Goal: Book appointment/travel/reservation

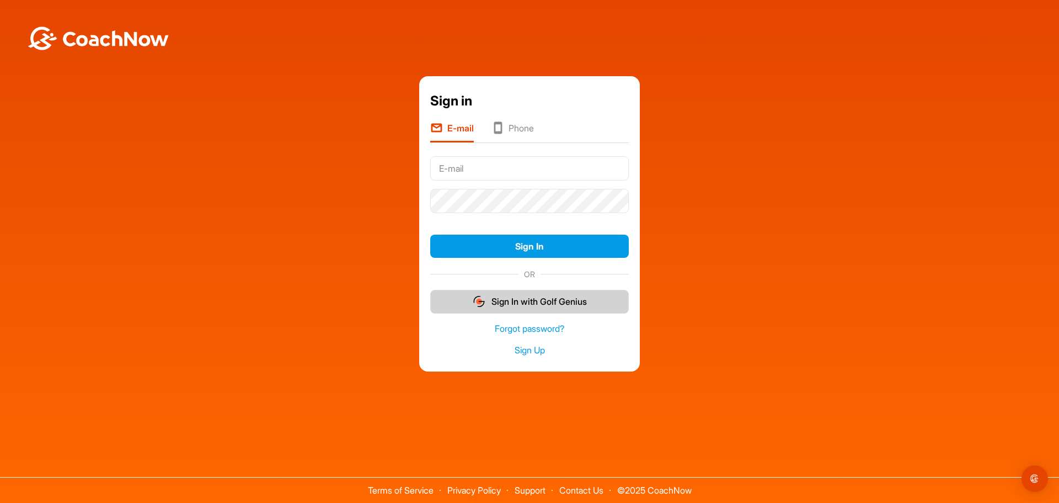
click at [518, 299] on button "Sign In with Golf Genius" at bounding box center [529, 302] width 199 height 24
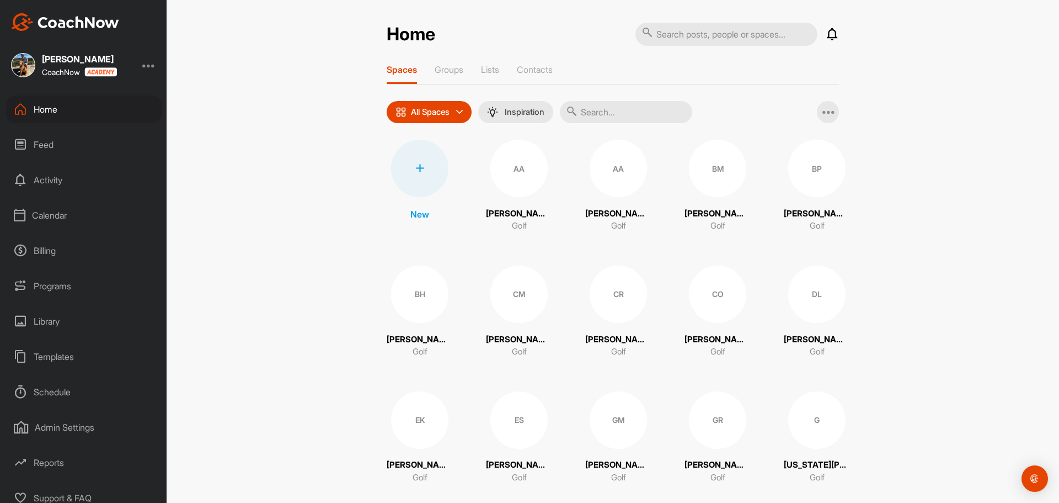
click at [58, 218] on div "Calendar" at bounding box center [84, 215] width 156 height 28
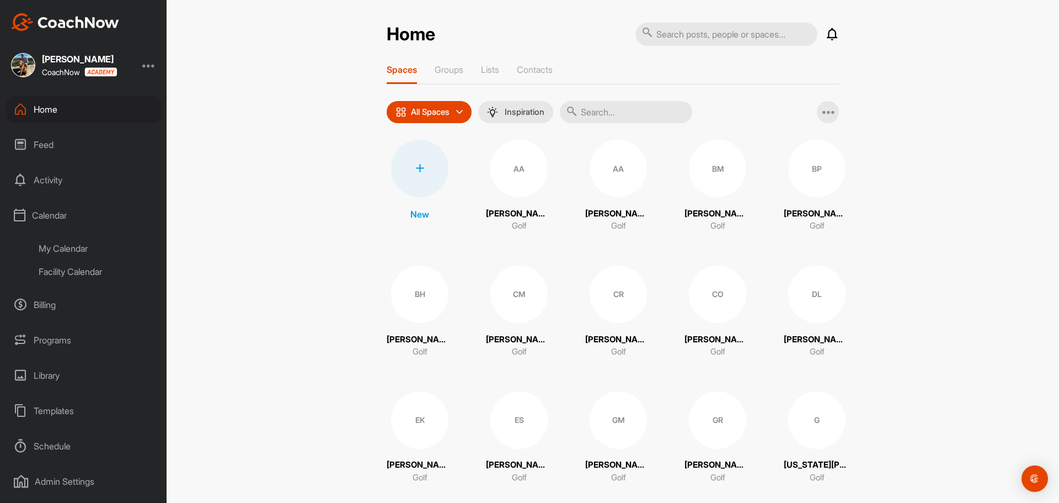
click at [66, 272] on div "Facility Calendar" at bounding box center [96, 271] width 131 height 23
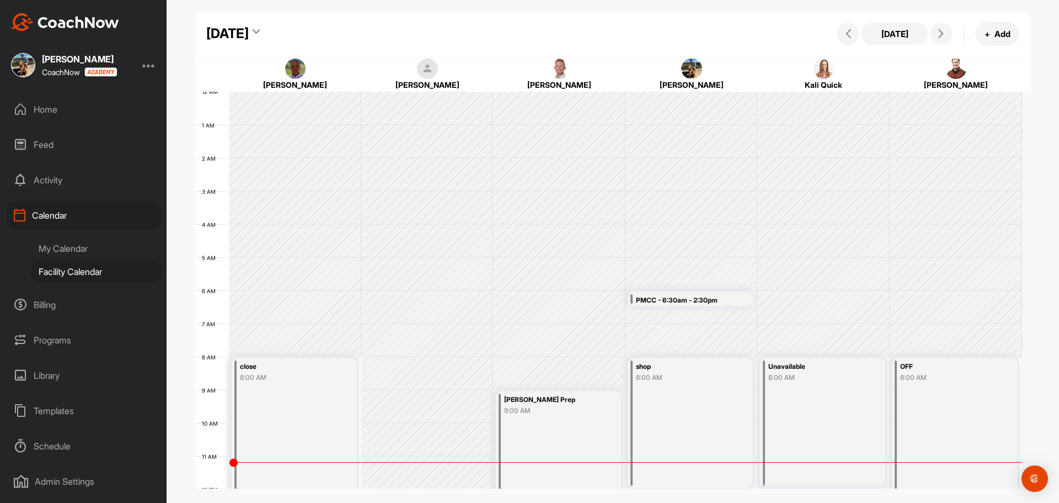
scroll to position [191, 0]
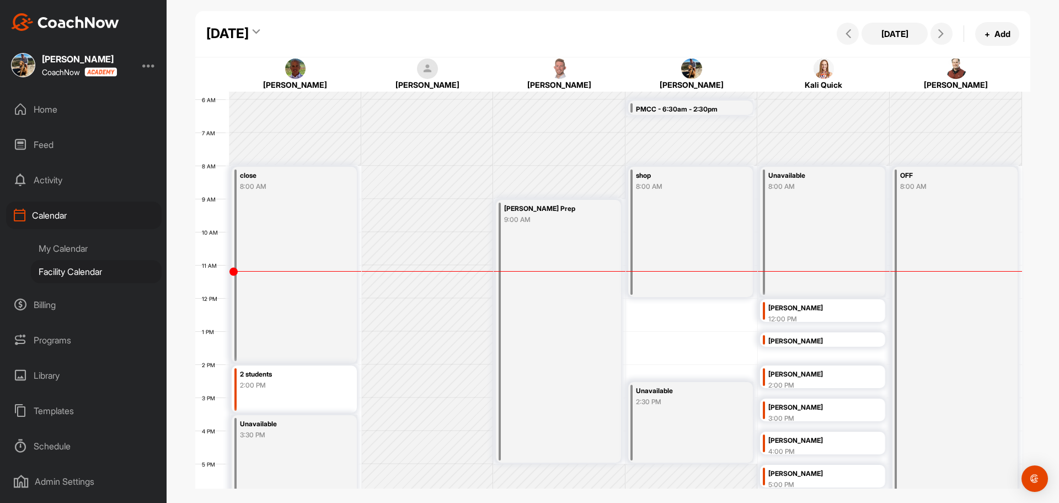
click at [637, 353] on div "12 AM 1 AM 2 AM 3 AM 4 AM 5 AM 6 AM 7 AM 8 AM 9 AM 10 AM 11 AM 12 PM 1 PM 2 PM …" at bounding box center [608, 298] width 827 height 794
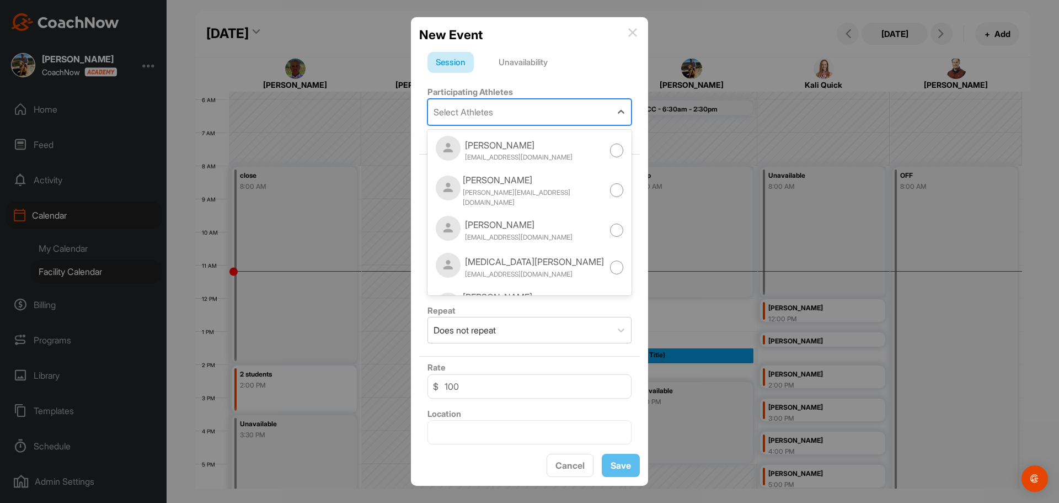
click at [489, 111] on div "Select Athletes" at bounding box center [464, 111] width 60 height 13
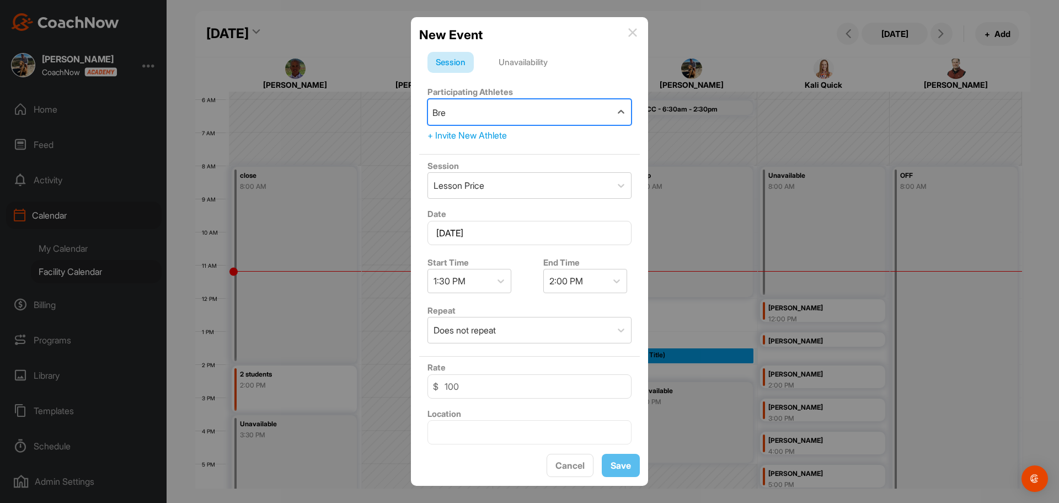
type input "Brez"
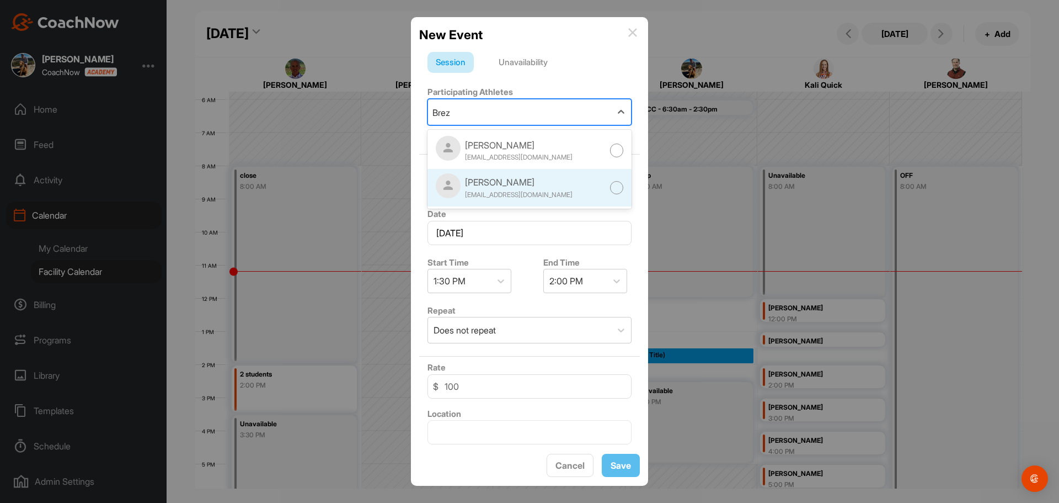
click at [610, 185] on div at bounding box center [617, 188] width 14 height 14
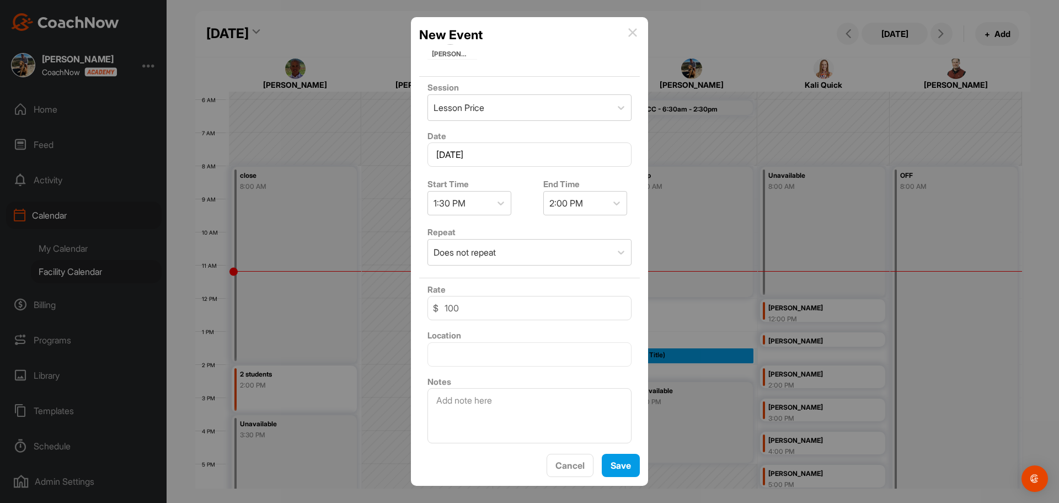
scroll to position [136, 0]
click at [629, 468] on button "Save" at bounding box center [621, 466] width 38 height 24
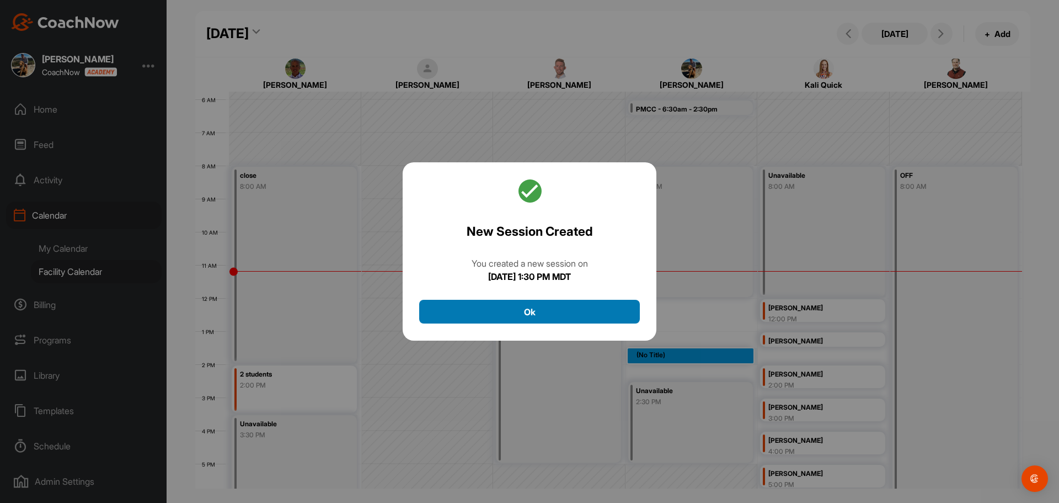
click at [548, 316] on button "Ok" at bounding box center [529, 312] width 221 height 24
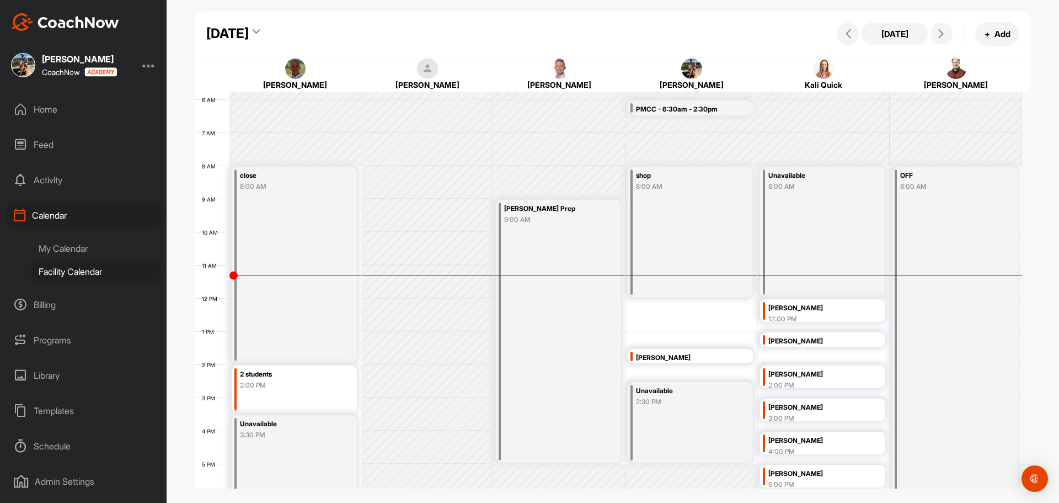
click at [658, 358] on div "Marilyn Brezovec" at bounding box center [684, 357] width 96 height 13
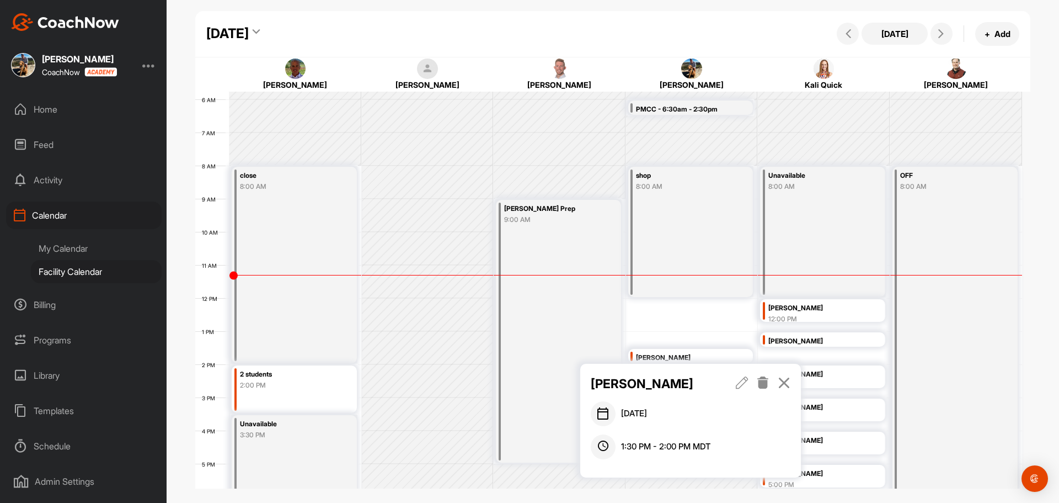
click at [747, 383] on icon at bounding box center [742, 382] width 13 height 12
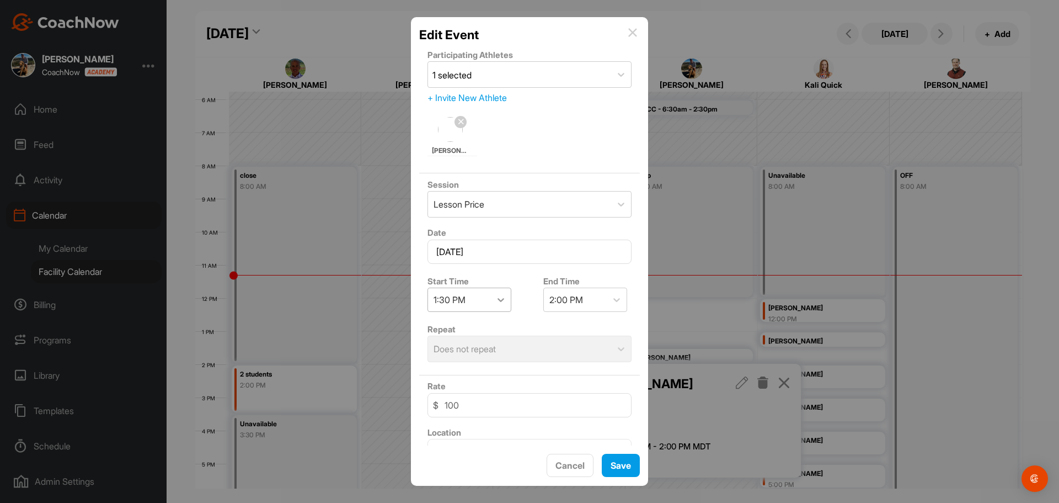
click at [503, 301] on icon at bounding box center [500, 299] width 11 height 11
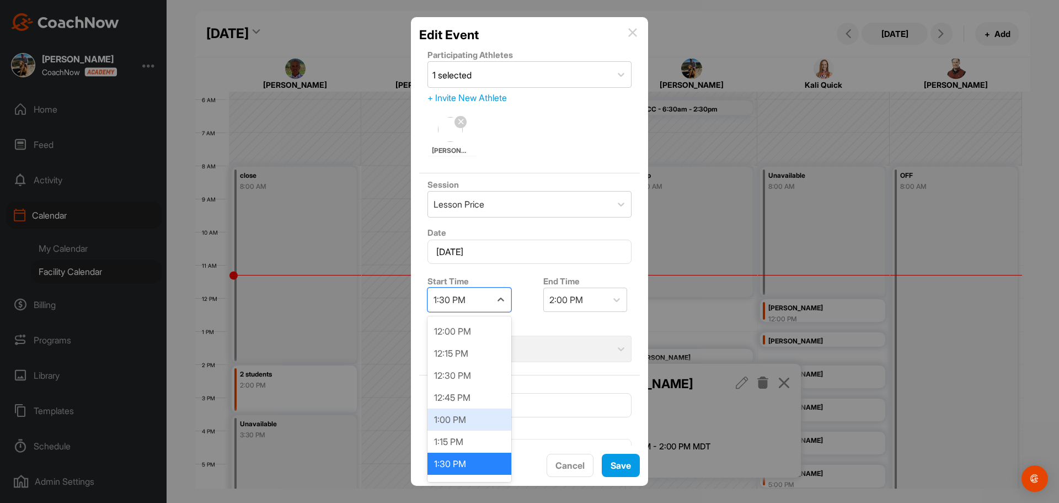
click at [470, 423] on div "1:00 PM" at bounding box center [470, 419] width 84 height 22
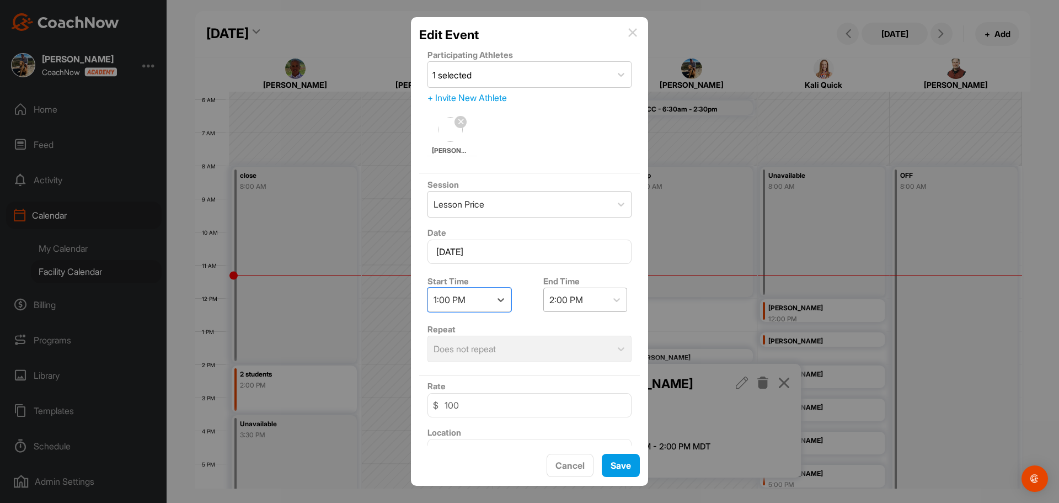
click at [590, 302] on div "2:00 PM" at bounding box center [575, 299] width 63 height 23
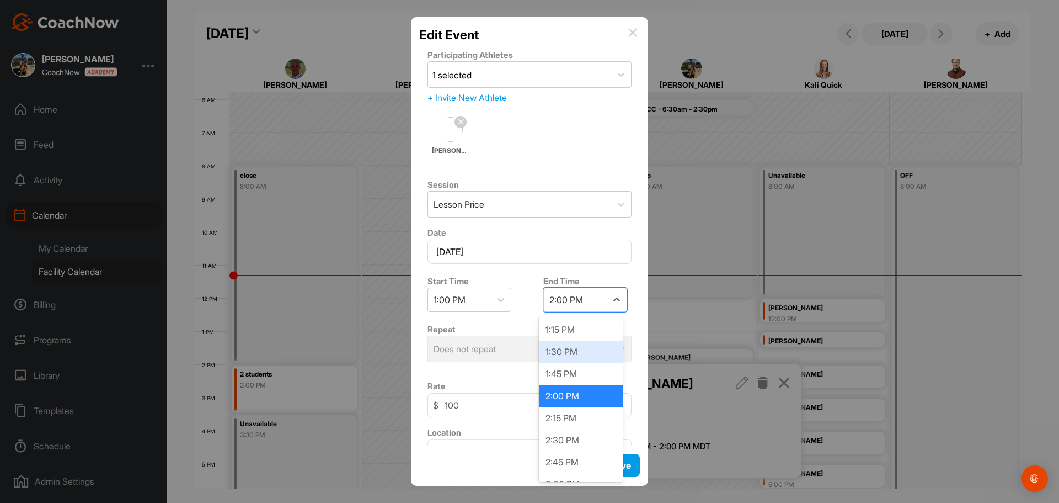
click at [568, 353] on div "1:30 PM" at bounding box center [581, 351] width 84 height 22
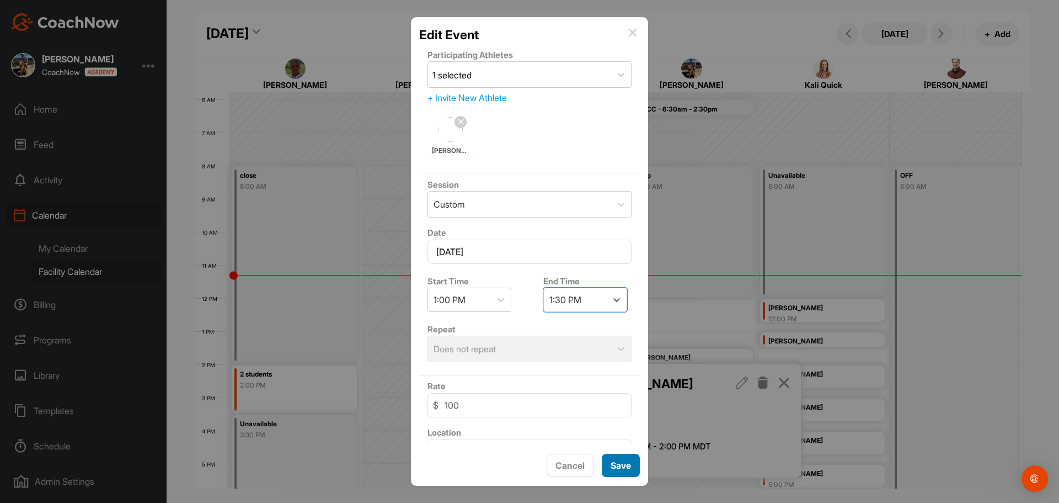
click at [620, 466] on button "Save" at bounding box center [621, 466] width 38 height 24
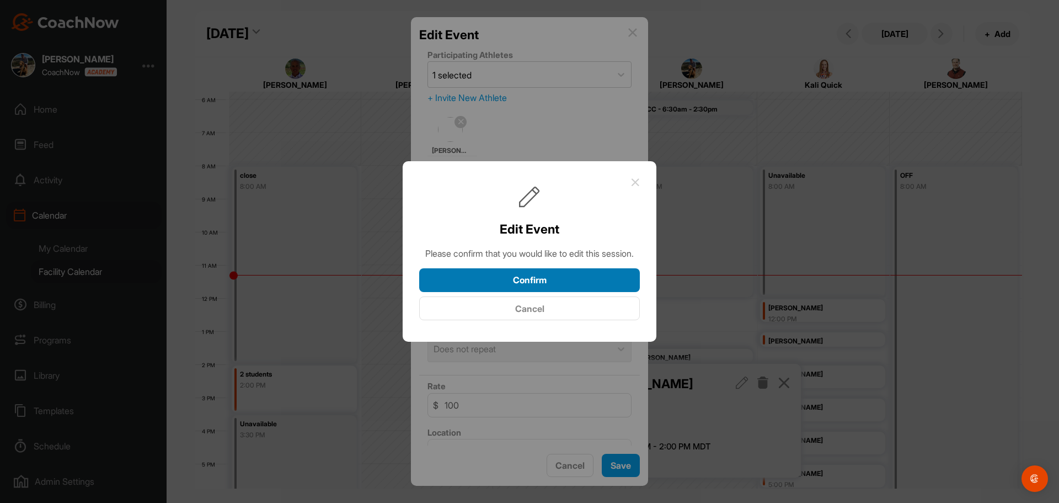
click at [553, 282] on button "Confirm" at bounding box center [529, 280] width 221 height 24
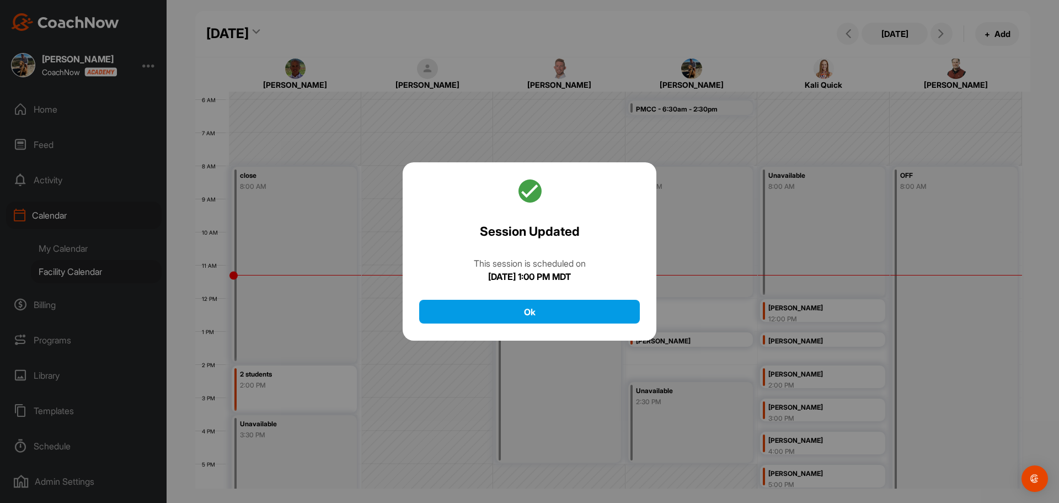
click at [568, 296] on div "Session Updated This session is scheduled on Monday, August 25, 2025 at 1:00 PM…" at bounding box center [530, 251] width 254 height 179
click at [566, 313] on button "Ok" at bounding box center [529, 312] width 221 height 24
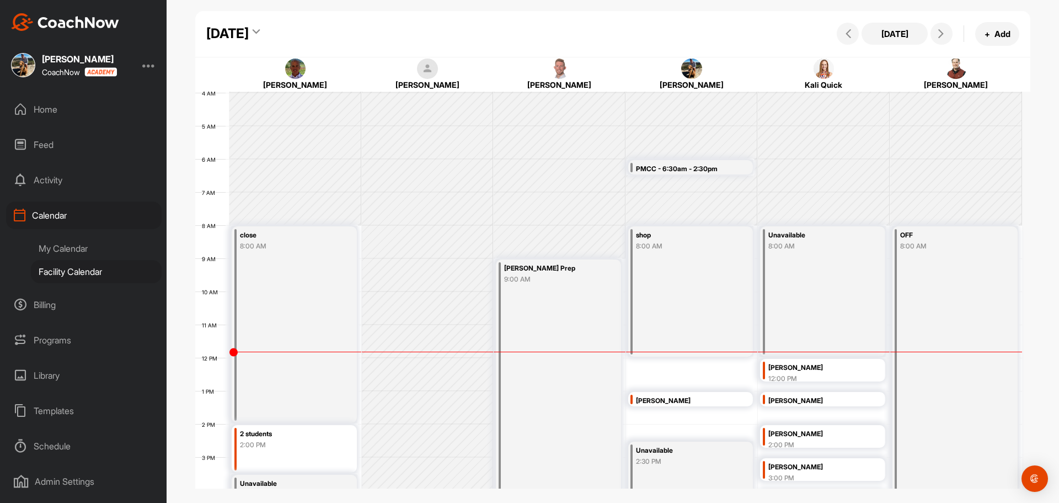
scroll to position [136, 0]
